Goal: Entertainment & Leisure: Consume media (video, audio)

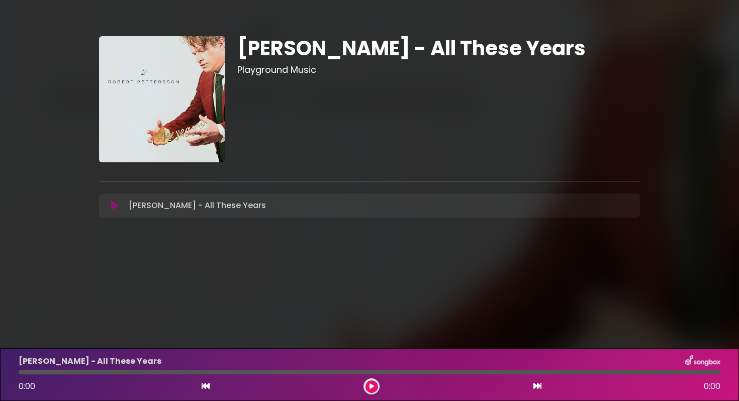
click at [314, 136] on div "[PERSON_NAME] - All These Years Playground Music" at bounding box center [438, 99] width 415 height 126
click at [371, 386] on icon at bounding box center [371, 387] width 5 height 6
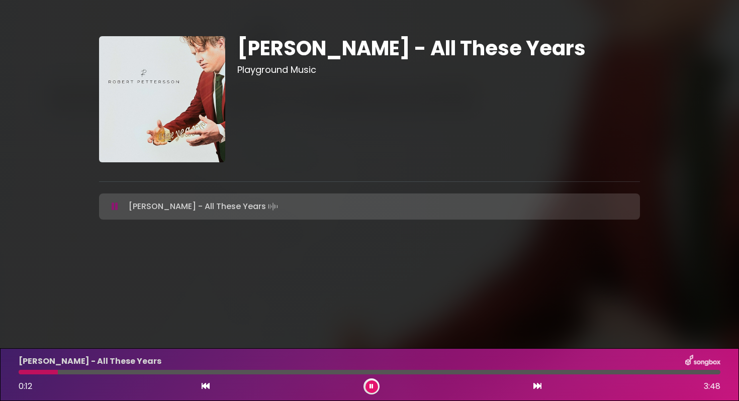
click at [202, 376] on div "[PERSON_NAME] - All These Years 0:12 3:48" at bounding box center [370, 375] width 714 height 40
click at [202, 370] on div at bounding box center [370, 372] width 702 height 5
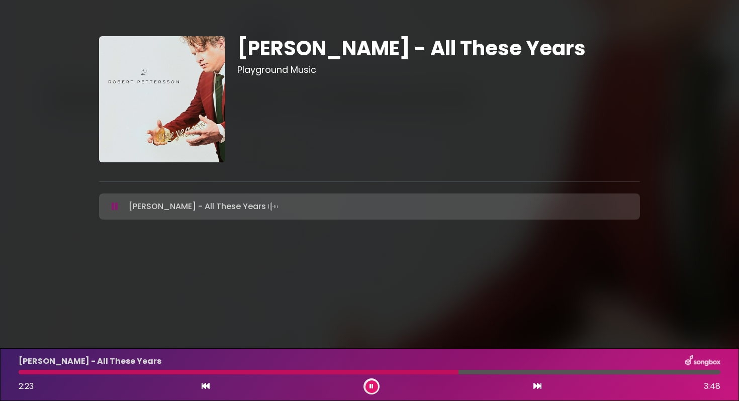
click at [166, 99] on img at bounding box center [162, 99] width 126 height 126
click at [237, 376] on div "[PERSON_NAME] - All These Years 3:29 3:48" at bounding box center [370, 375] width 714 height 40
click at [134, 372] on div at bounding box center [342, 372] width 647 height 5
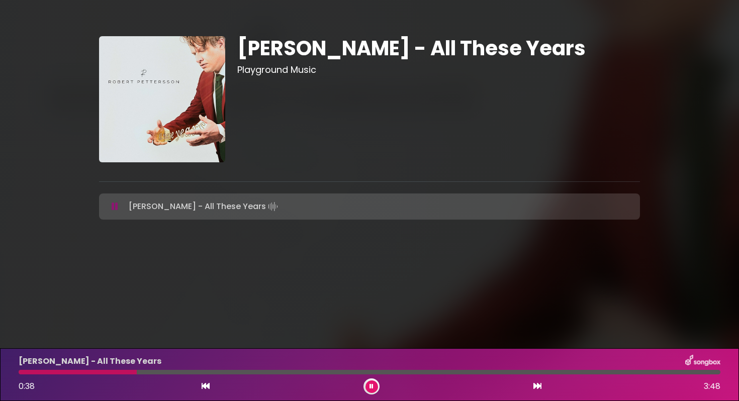
click at [235, 370] on div at bounding box center [370, 372] width 702 height 5
click at [317, 370] on div at bounding box center [370, 372] width 702 height 5
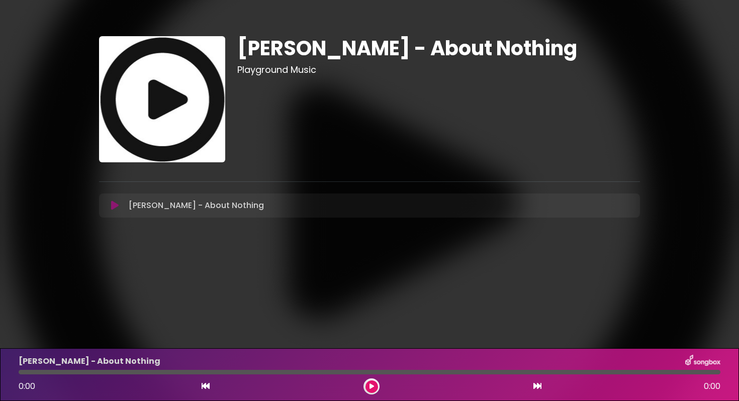
click at [114, 205] on icon at bounding box center [115, 206] width 8 height 10
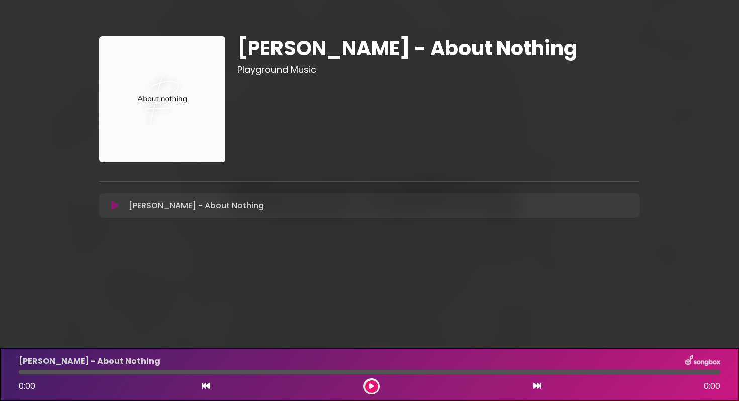
click at [196, 97] on img at bounding box center [162, 99] width 126 height 126
